Goal: Task Accomplishment & Management: Manage account settings

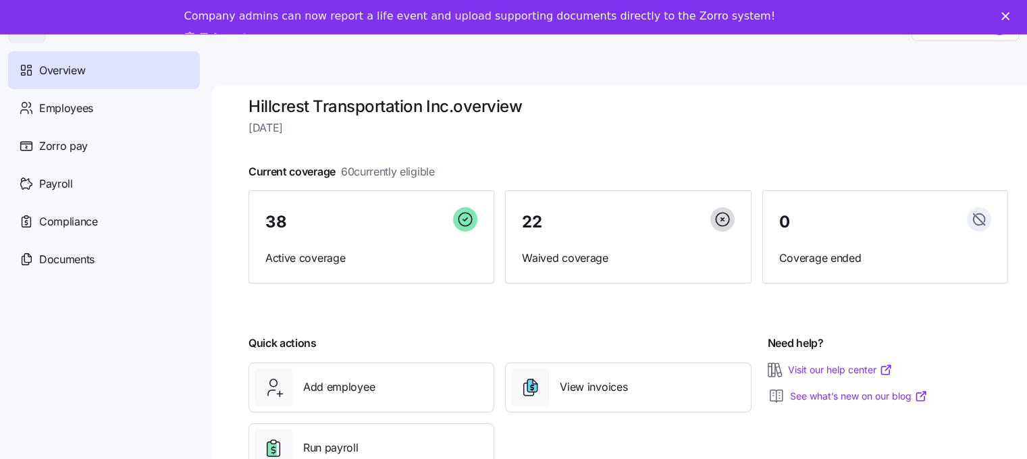
scroll to position [13, 0]
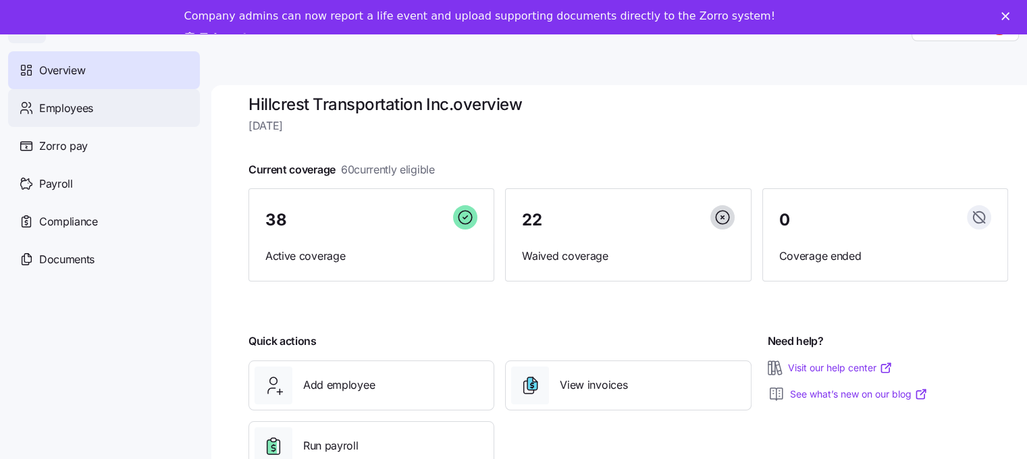
click at [70, 107] on span "Employees" at bounding box center [66, 108] width 54 height 17
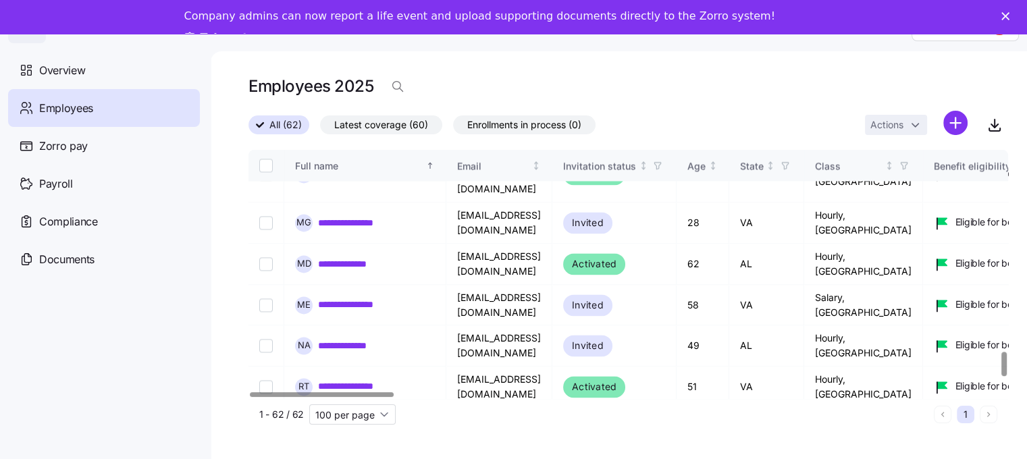
scroll to position [2039, 0]
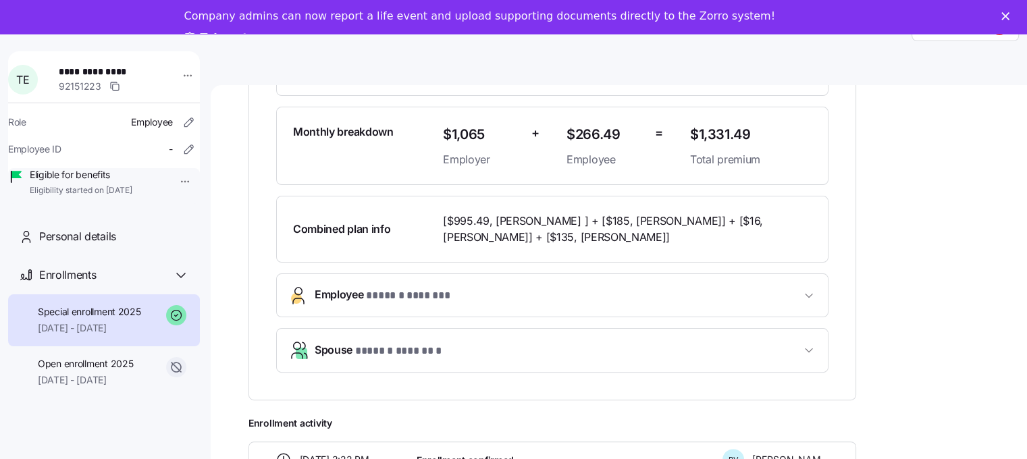
scroll to position [338, 0]
